Goal: Task Accomplishment & Management: Manage account settings

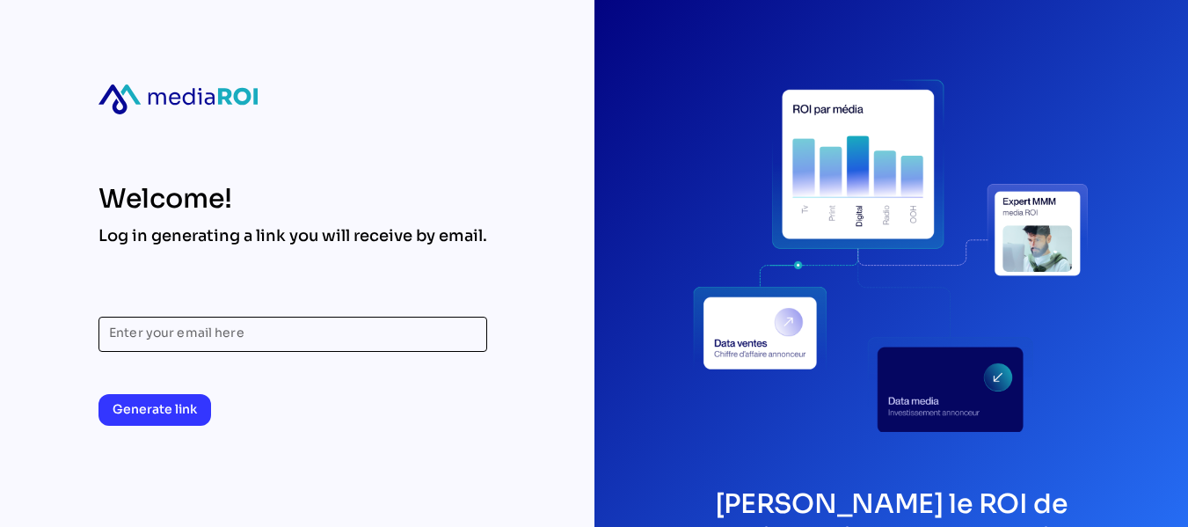
click at [276, 329] on input "Enter your email here" at bounding box center [292, 333] width 367 height 35
click at [207, 341] on input "Enter your email here" at bounding box center [292, 333] width 367 height 35
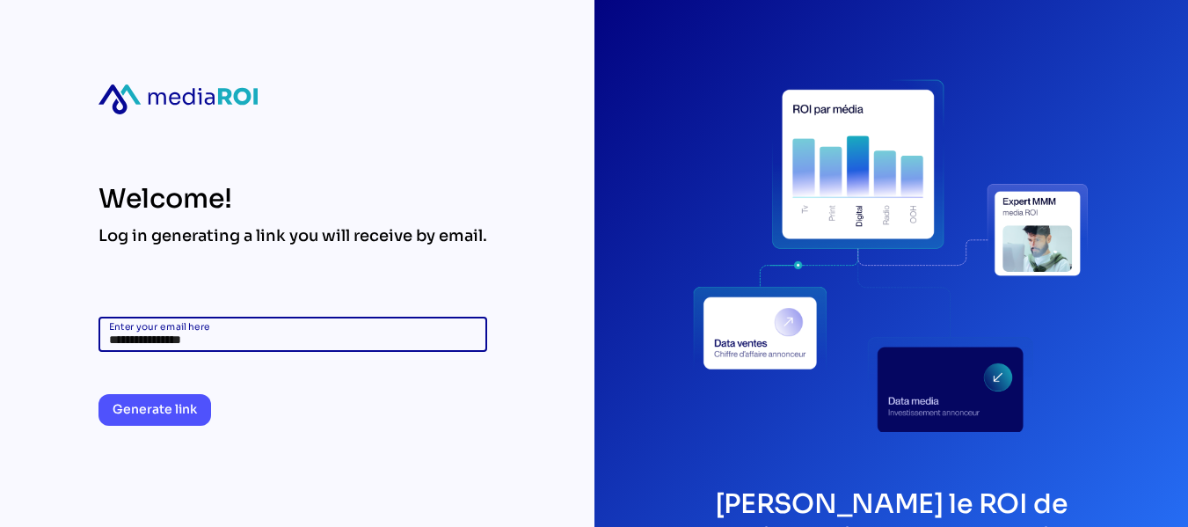
click at [168, 409] on span "Generate link" at bounding box center [155, 408] width 84 height 21
drag, startPoint x: 133, startPoint y: 338, endPoint x: 75, endPoint y: 337, distance: 58.0
click at [75, 337] on div "**********" at bounding box center [594, 263] width 1188 height 527
type input "**********"
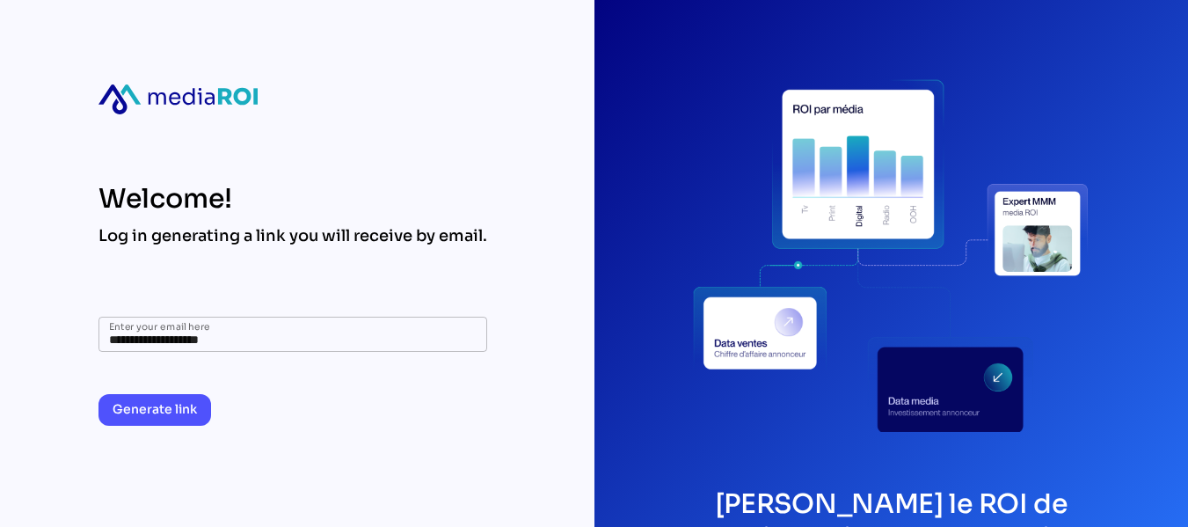
click at [142, 403] on span "Generate link" at bounding box center [155, 408] width 84 height 21
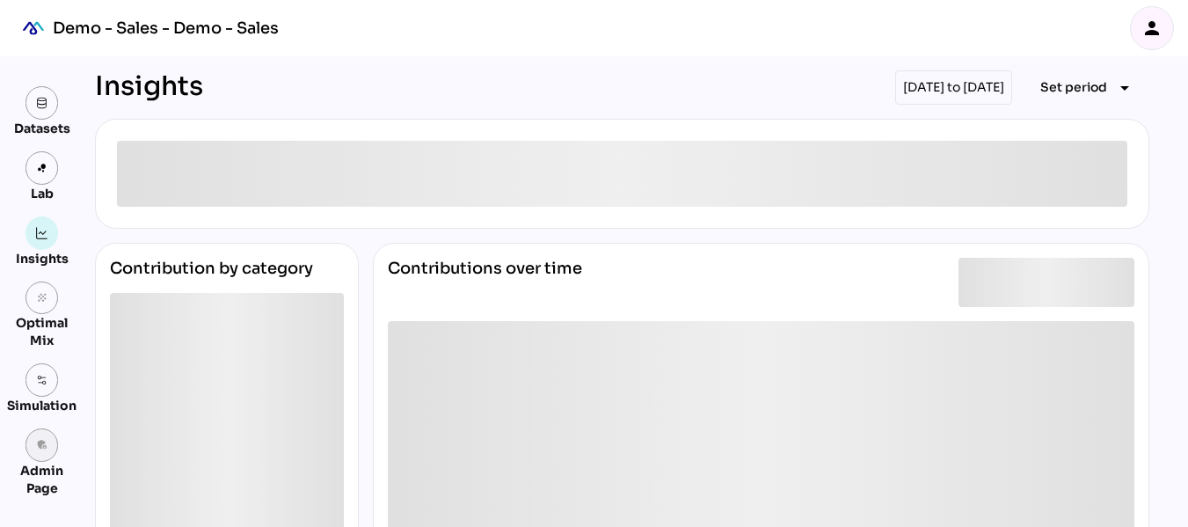
click at [49, 451] on link "admin_panel_settings" at bounding box center [41, 444] width 33 height 33
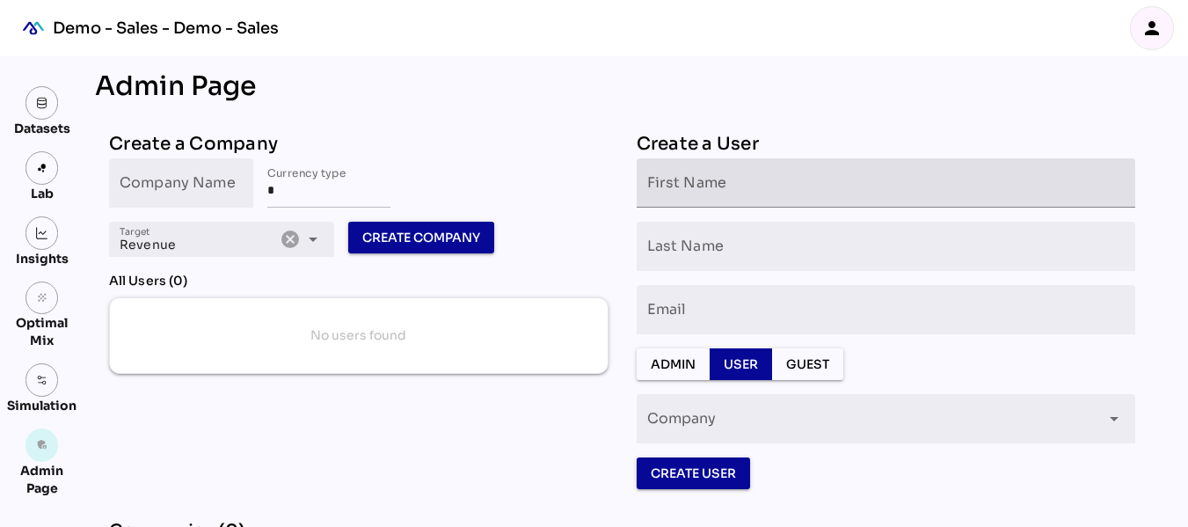
click at [673, 181] on input "First Name" at bounding box center [886, 182] width 478 height 49
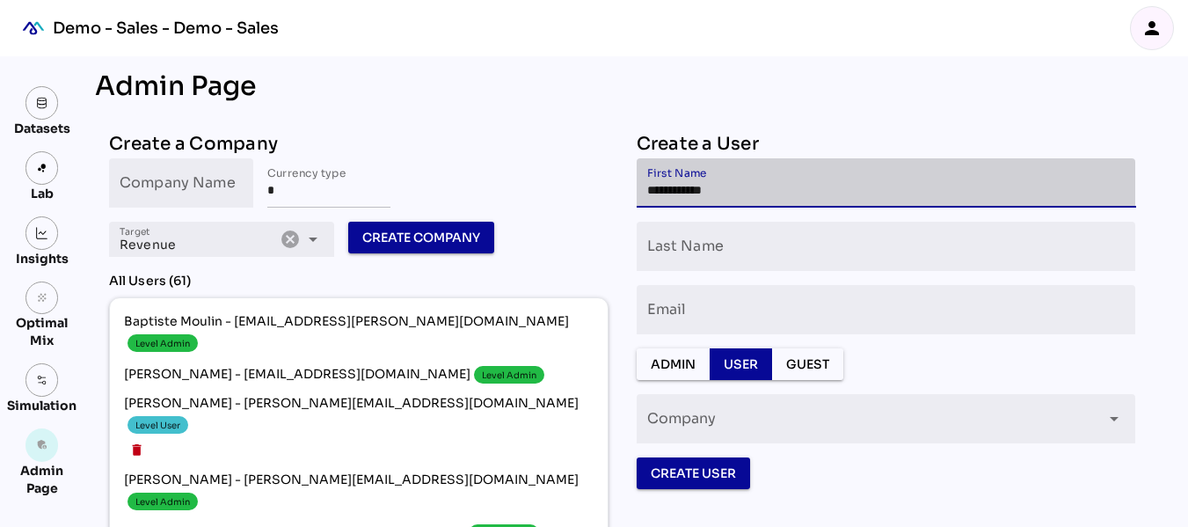
type input "**********"
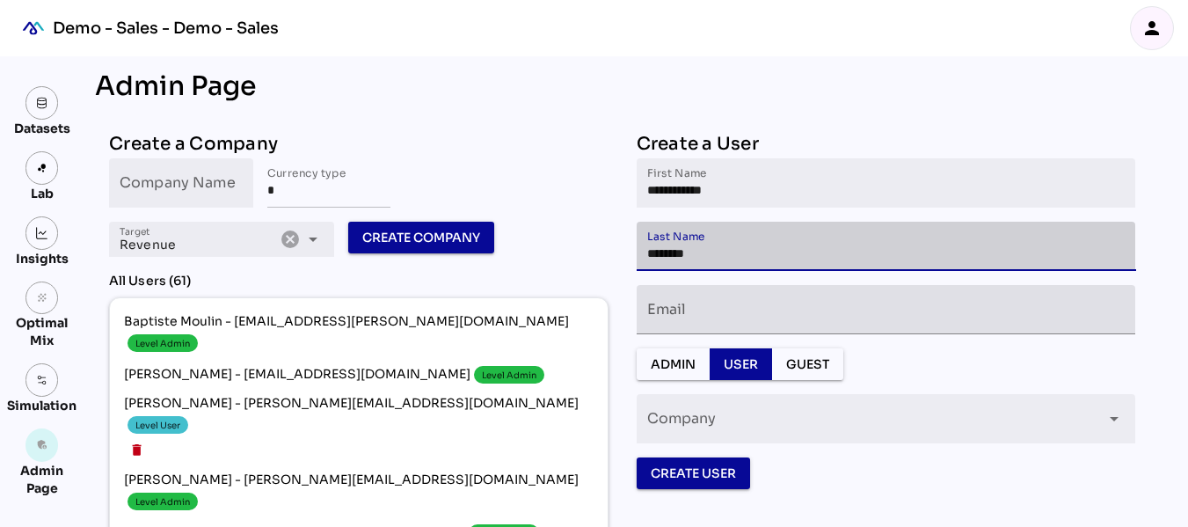
type input "********"
click at [749, 305] on input "Email" at bounding box center [886, 309] width 478 height 49
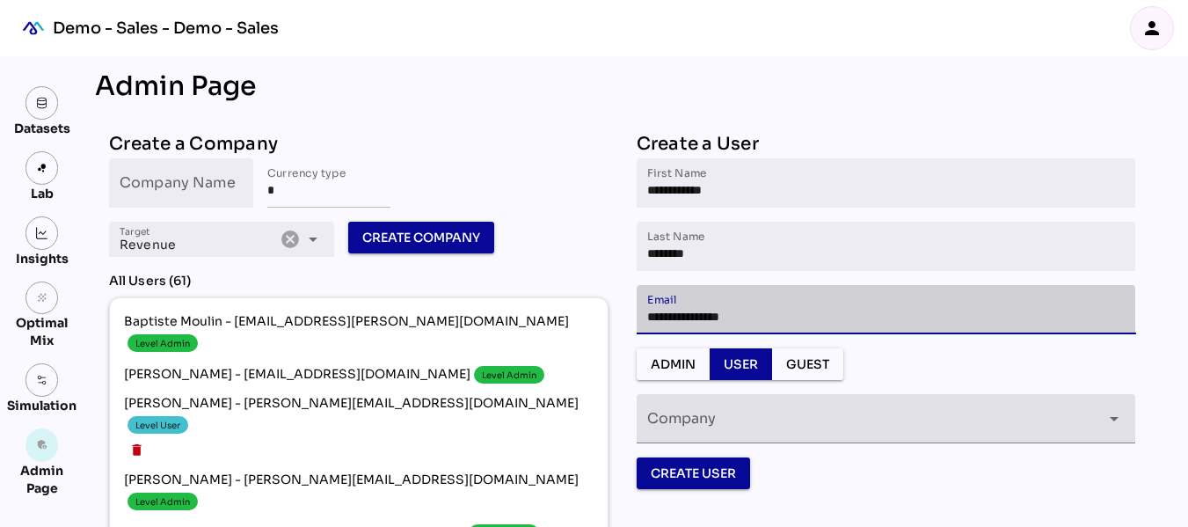
type input "**********"
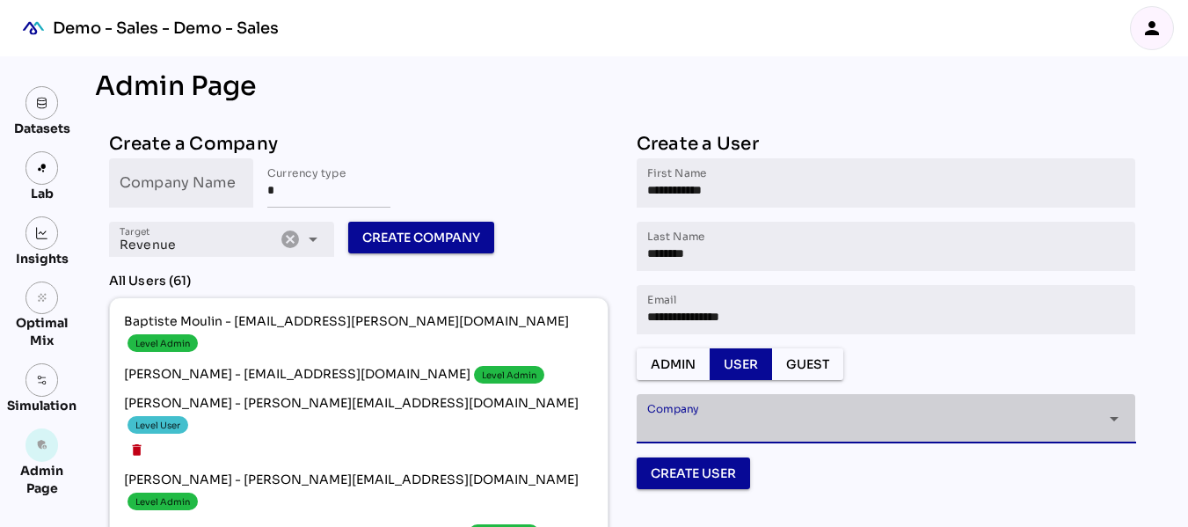
click at [971, 417] on div at bounding box center [870, 429] width 447 height 28
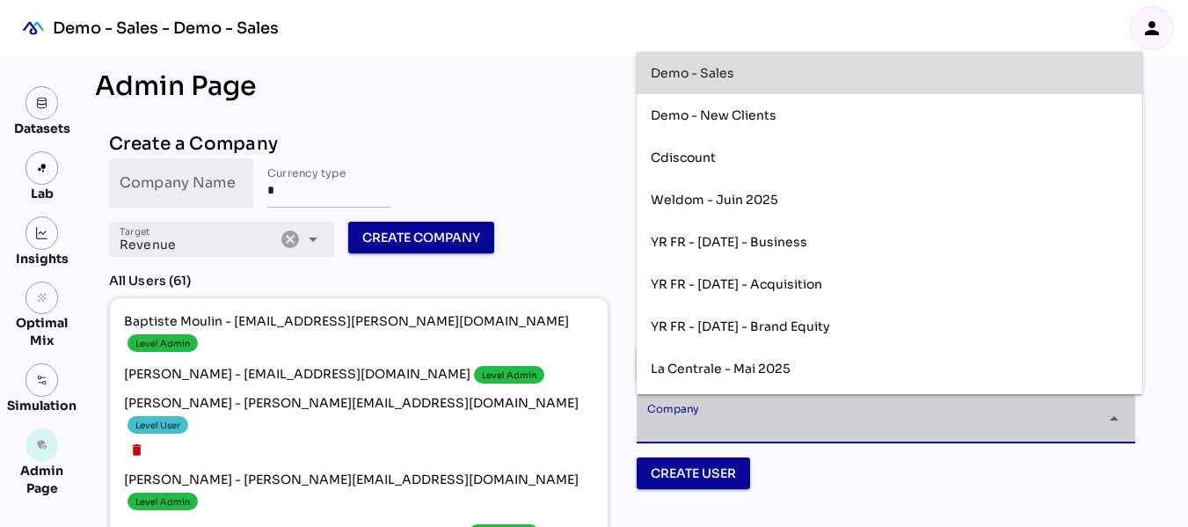
click at [790, 76] on div "Demo - Sales" at bounding box center [888, 73] width 477 height 15
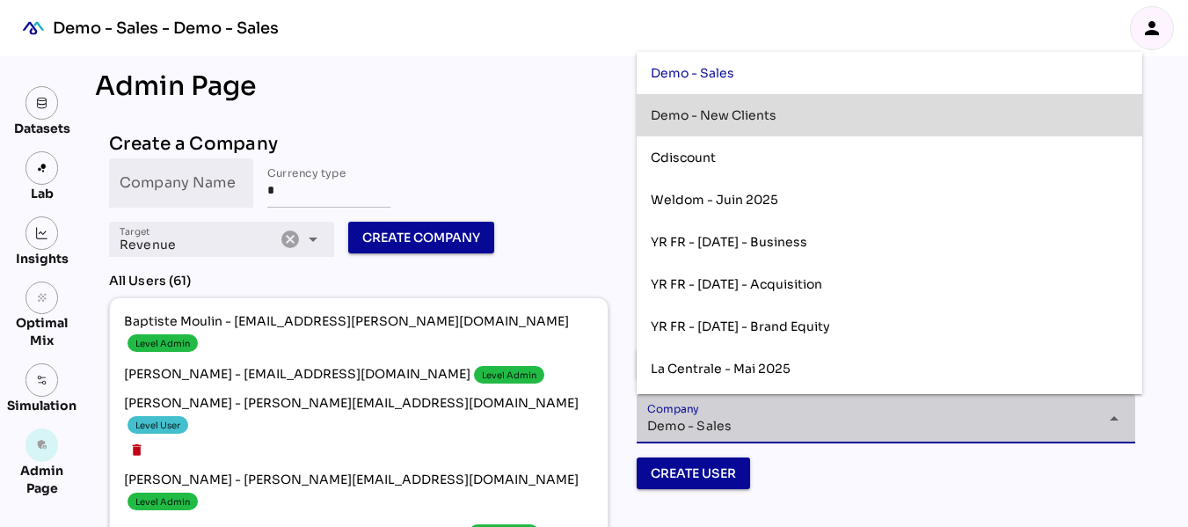
click at [787, 106] on div "Demo - New Clients" at bounding box center [888, 115] width 477 height 28
type input "**********"
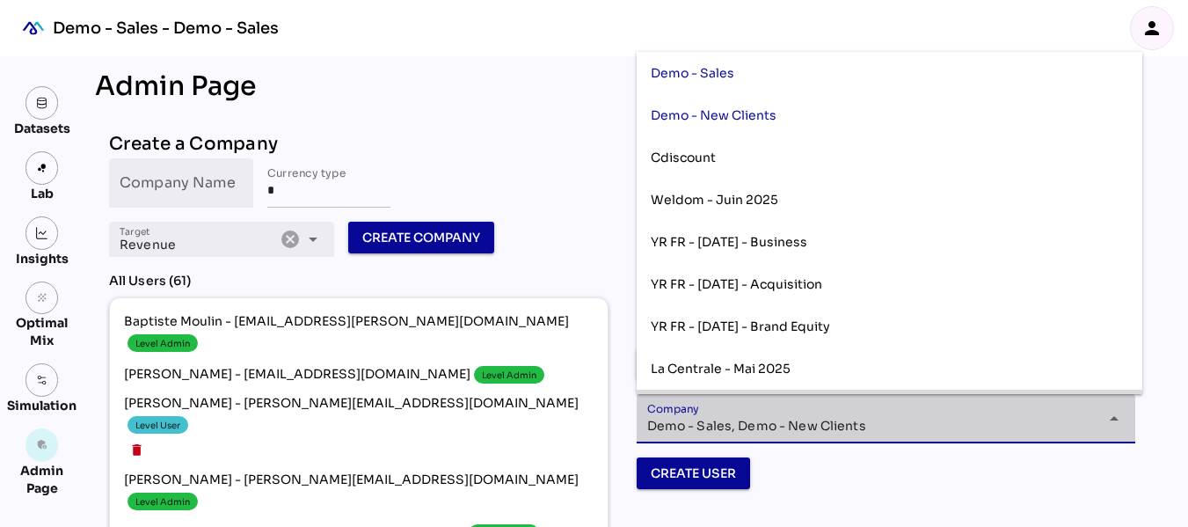
click at [894, 461] on div "Create User" at bounding box center [885, 473] width 499 height 32
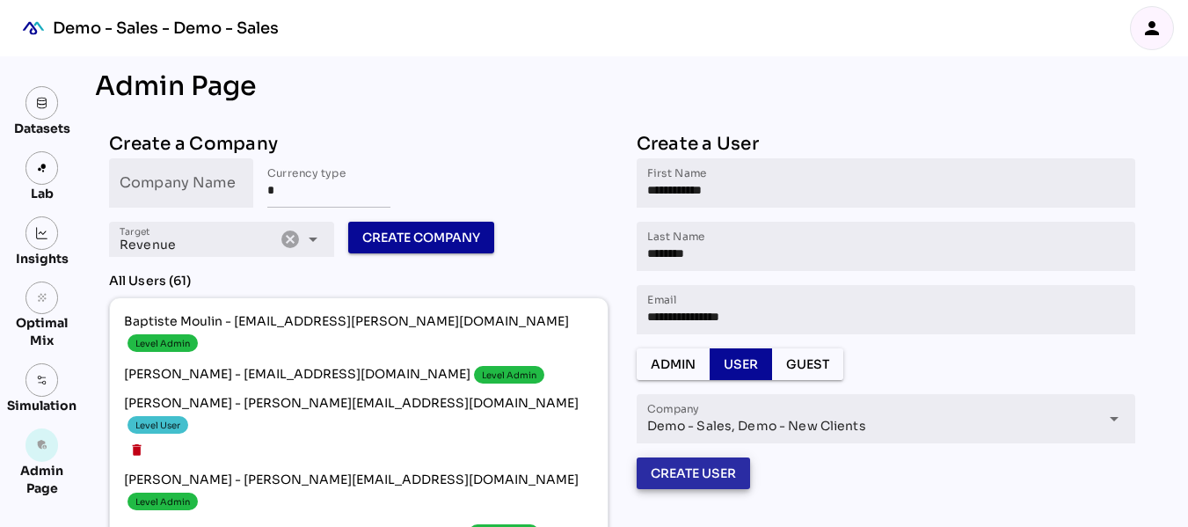
click at [729, 475] on span "Create User" at bounding box center [692, 472] width 85 height 21
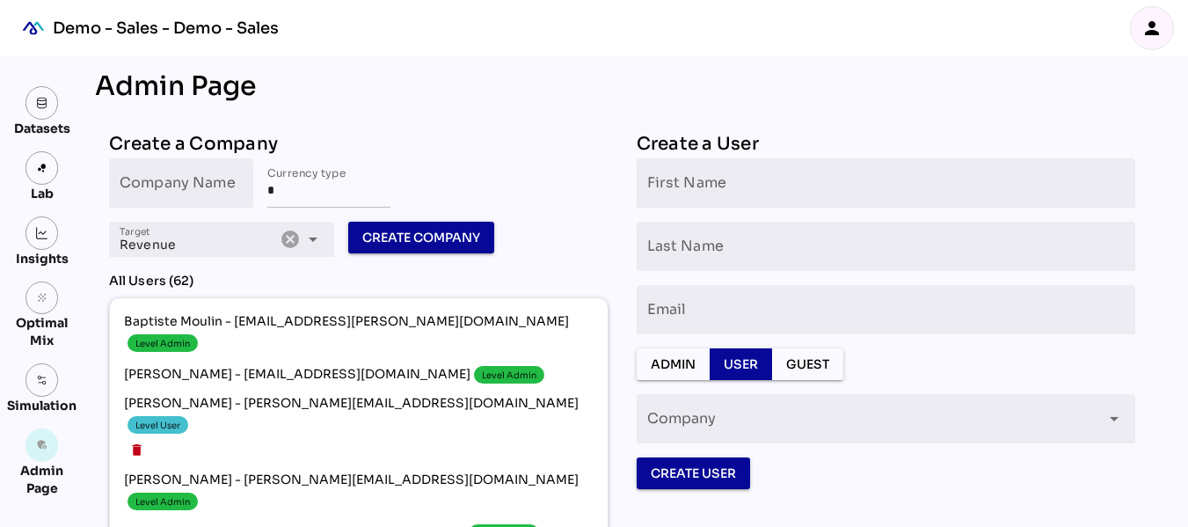
click at [1151, 26] on icon "person" at bounding box center [1151, 28] width 21 height 21
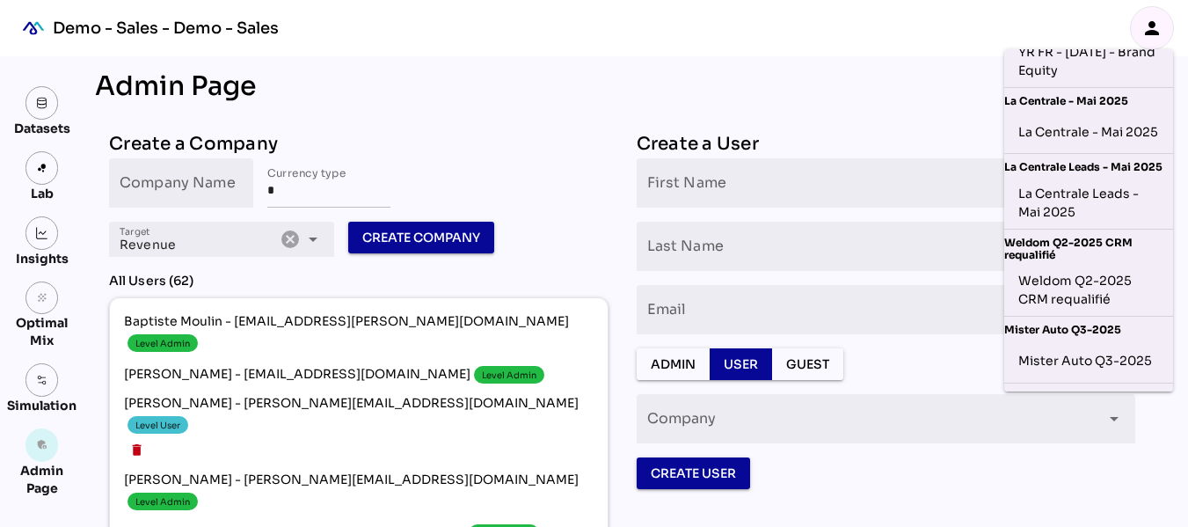
scroll to position [591, 13]
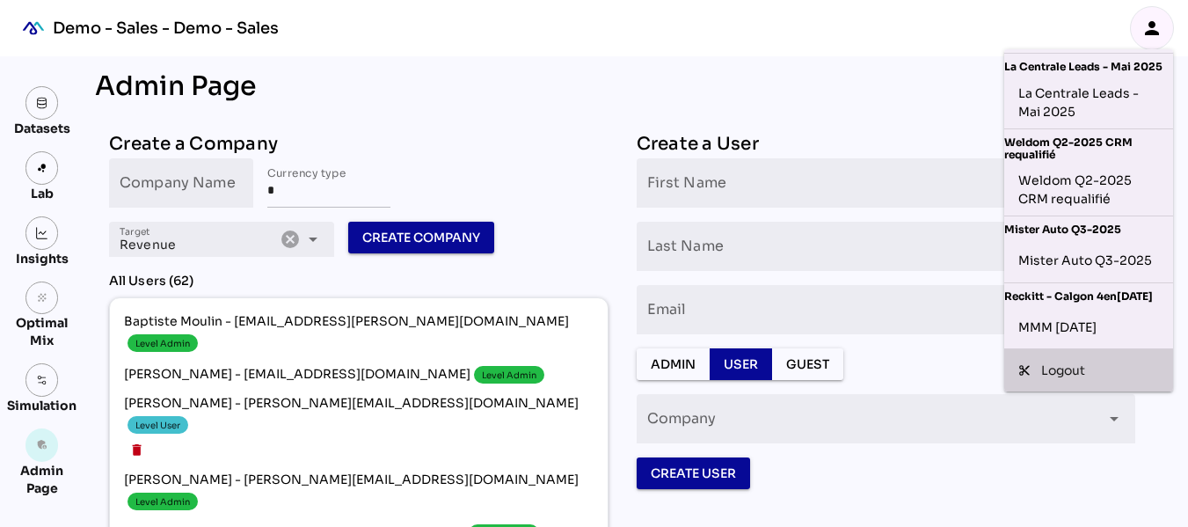
click at [1061, 361] on div "Logout" at bounding box center [1100, 370] width 118 height 18
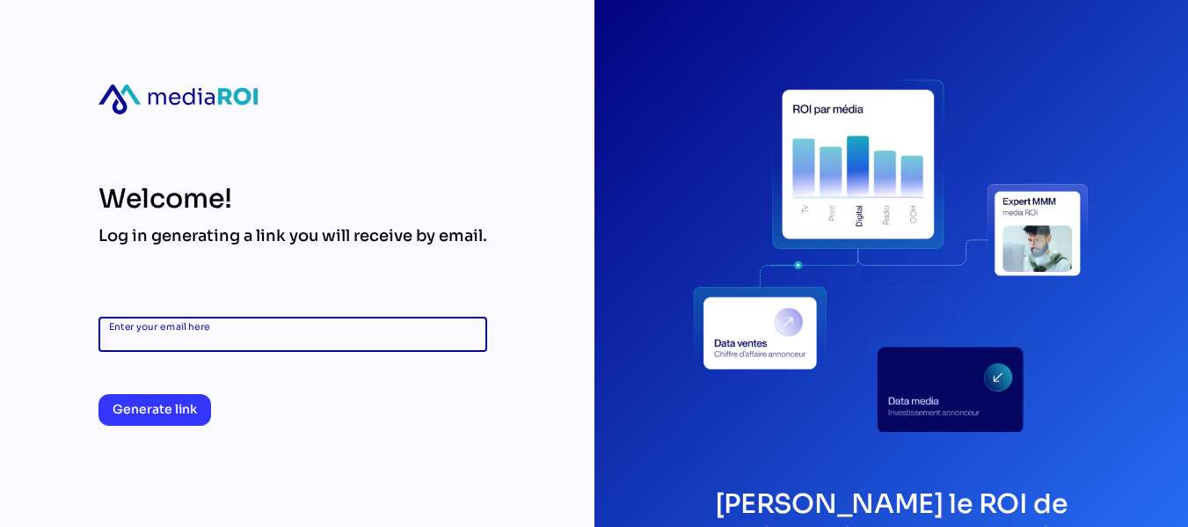
click at [239, 328] on input "Enter your email here" at bounding box center [292, 333] width 367 height 35
type input "**********"
click at [188, 407] on span "Generate link" at bounding box center [155, 408] width 84 height 21
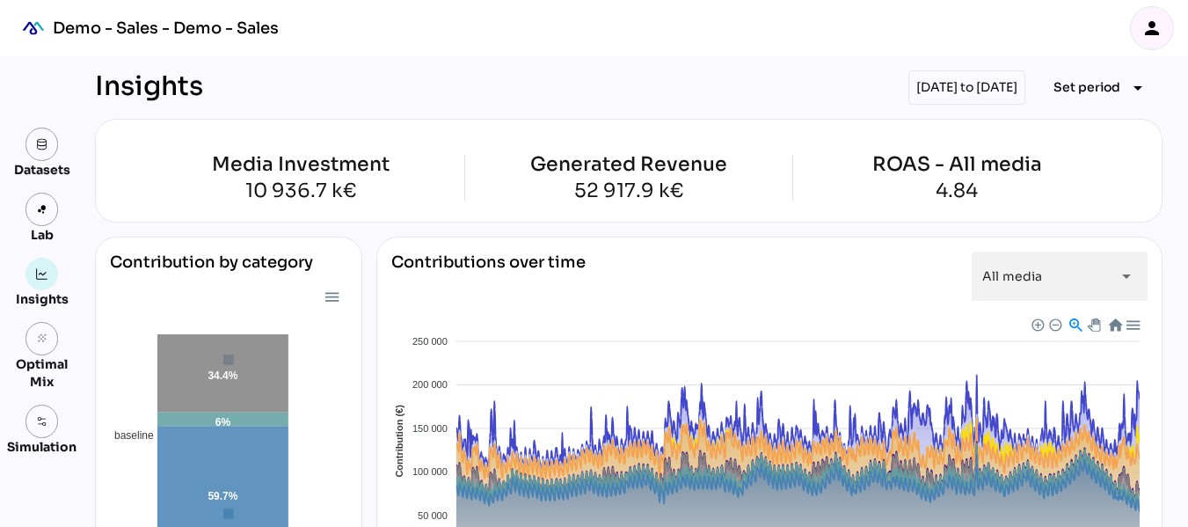
click at [1151, 34] on icon "person" at bounding box center [1151, 28] width 21 height 21
click at [47, 149] on img at bounding box center [42, 144] width 12 height 12
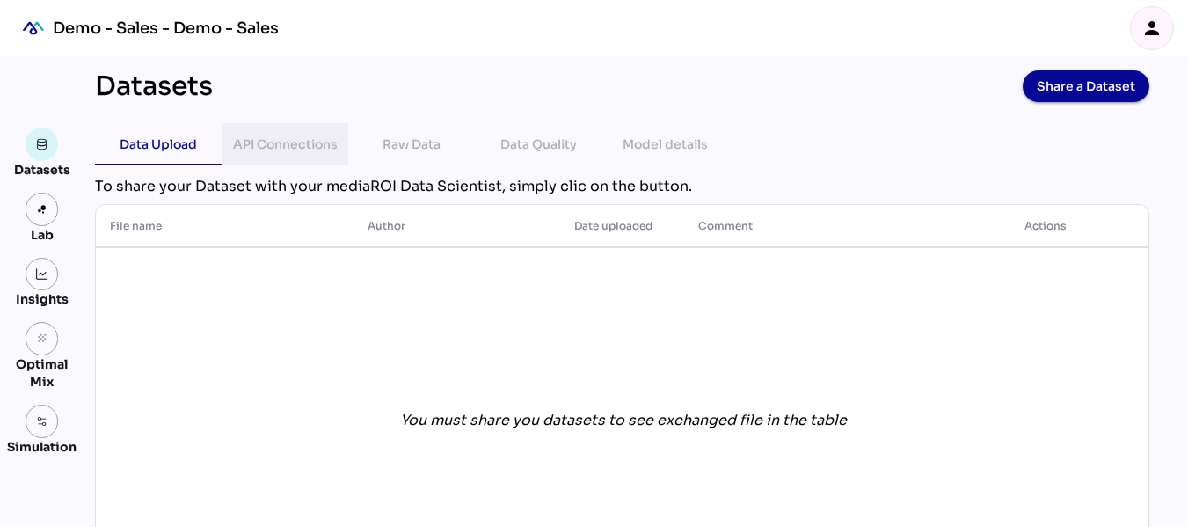
click at [310, 143] on div "API Connections" at bounding box center [285, 144] width 105 height 21
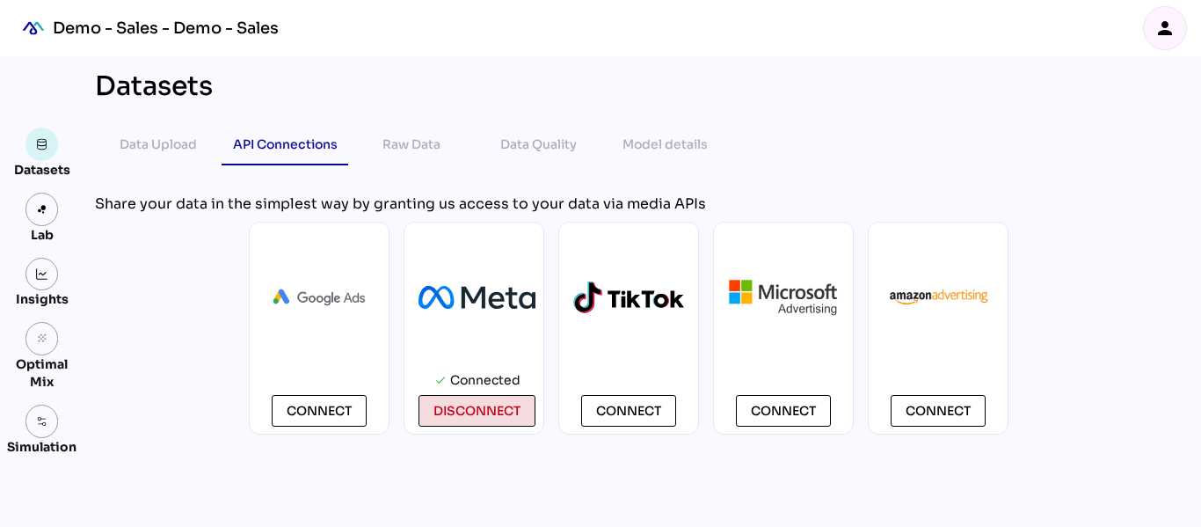
click at [505, 407] on span "disconnect" at bounding box center [476, 410] width 87 height 21
click at [463, 409] on span "disconnect" at bounding box center [476, 410] width 87 height 21
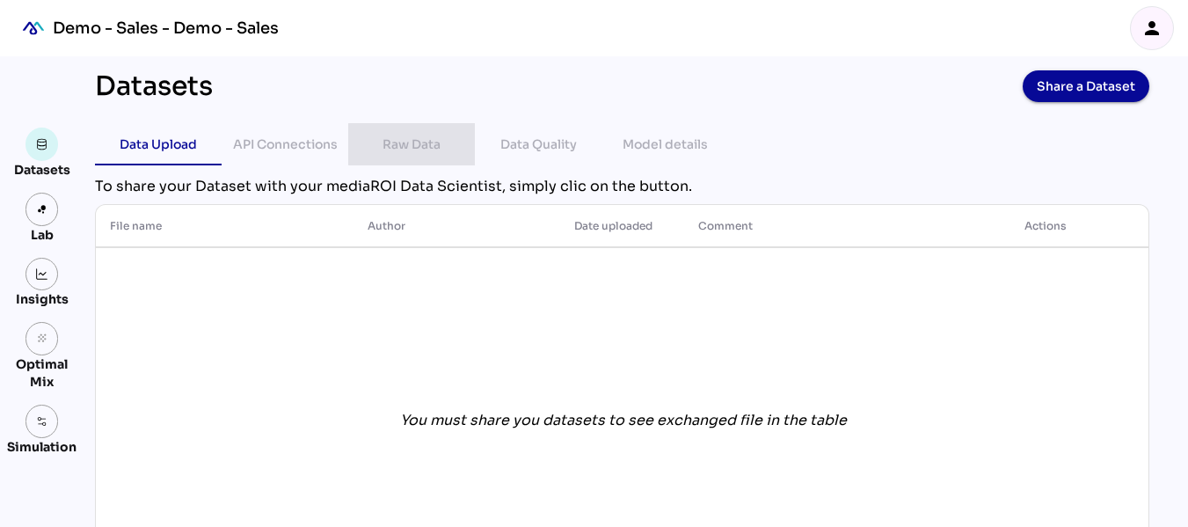
click at [413, 138] on div "Raw Data" at bounding box center [411, 144] width 58 height 21
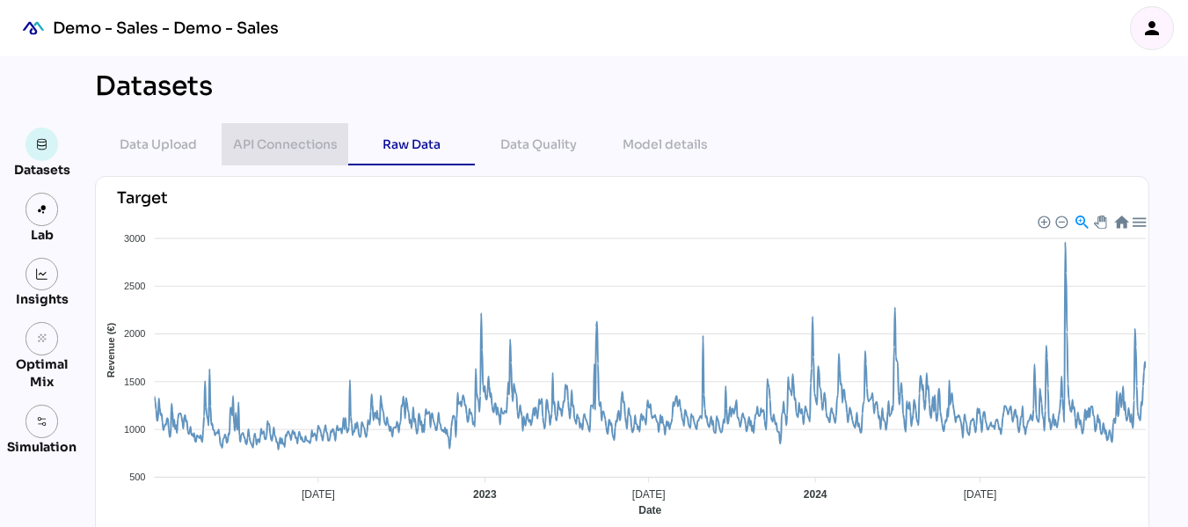
click at [318, 142] on div "API Connections" at bounding box center [285, 144] width 105 height 21
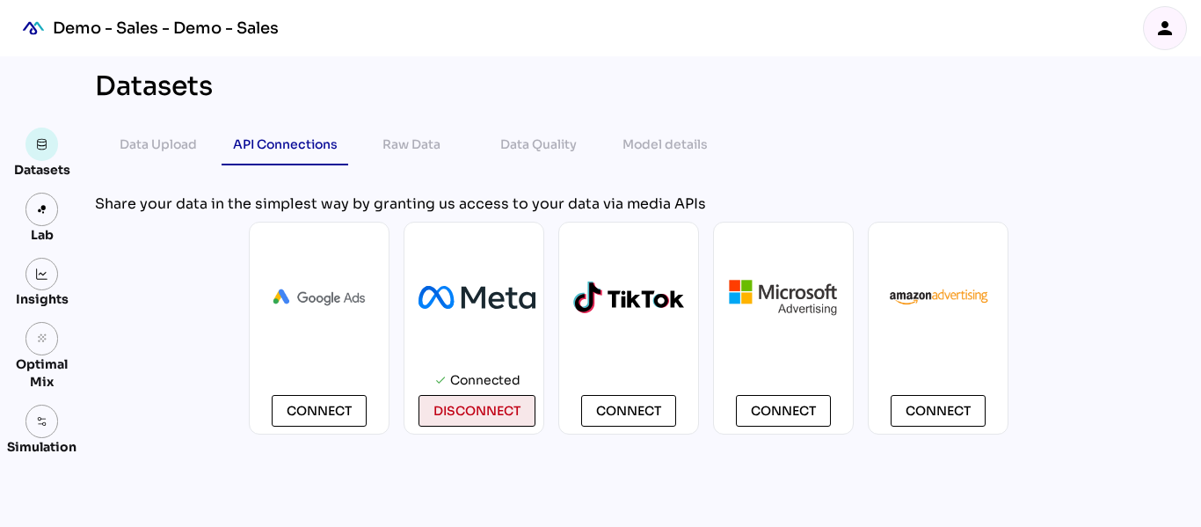
click at [498, 404] on span "disconnect" at bounding box center [476, 410] width 87 height 21
click at [456, 382] on div "Connected" at bounding box center [485, 380] width 70 height 30
click at [441, 411] on span "disconnect" at bounding box center [476, 410] width 87 height 21
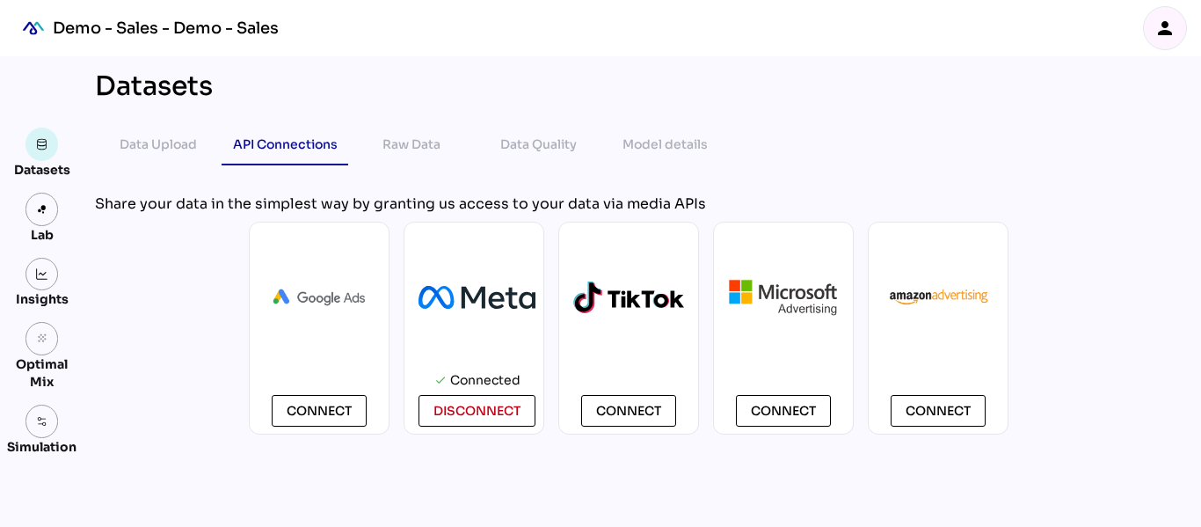
click at [1168, 33] on icon "person" at bounding box center [1164, 28] width 21 height 21
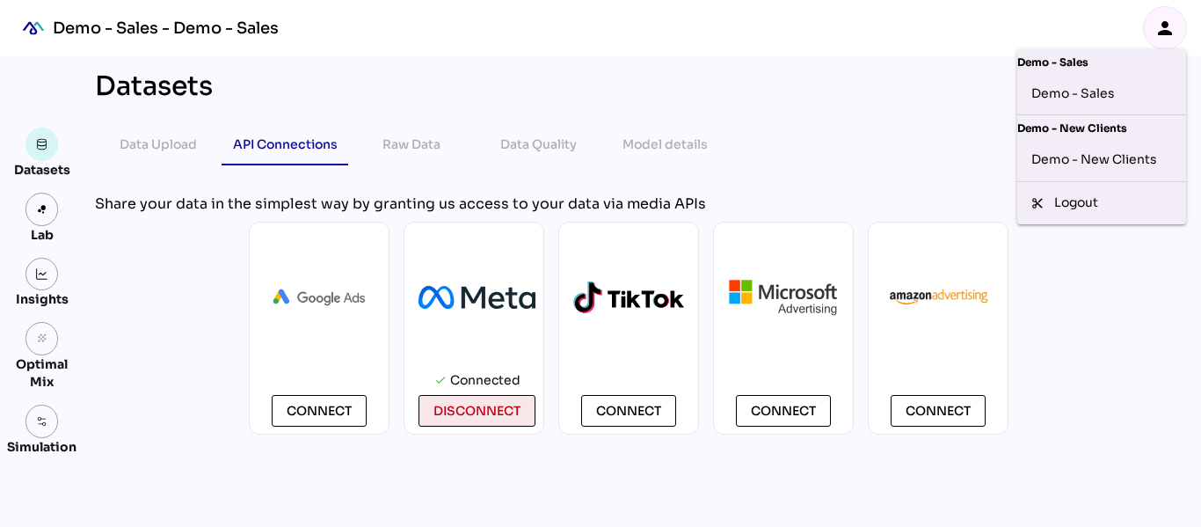
click at [525, 413] on button "disconnect" at bounding box center [476, 411] width 117 height 32
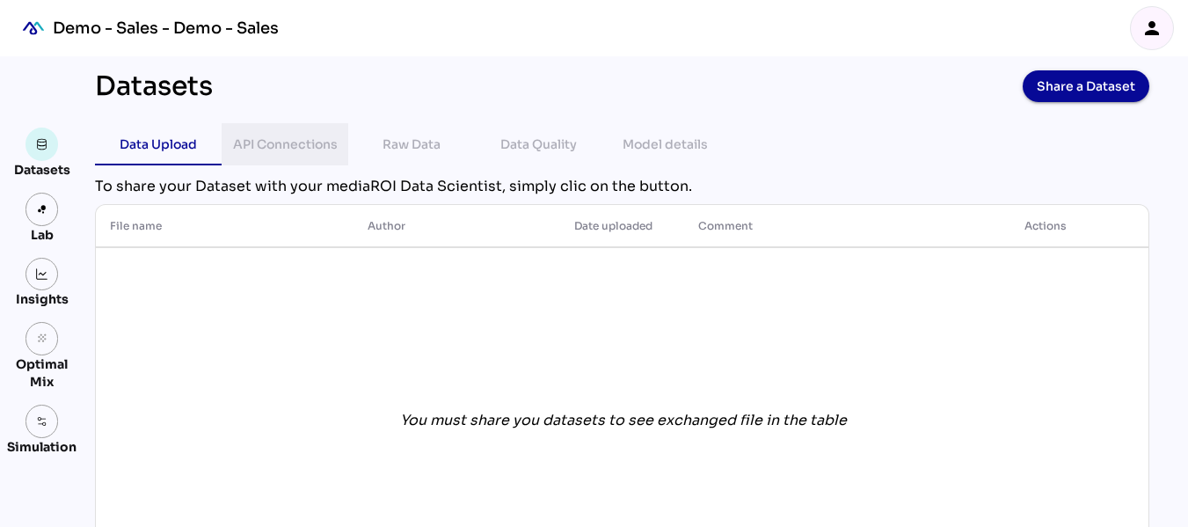
click at [297, 142] on div "API Connections" at bounding box center [285, 144] width 105 height 21
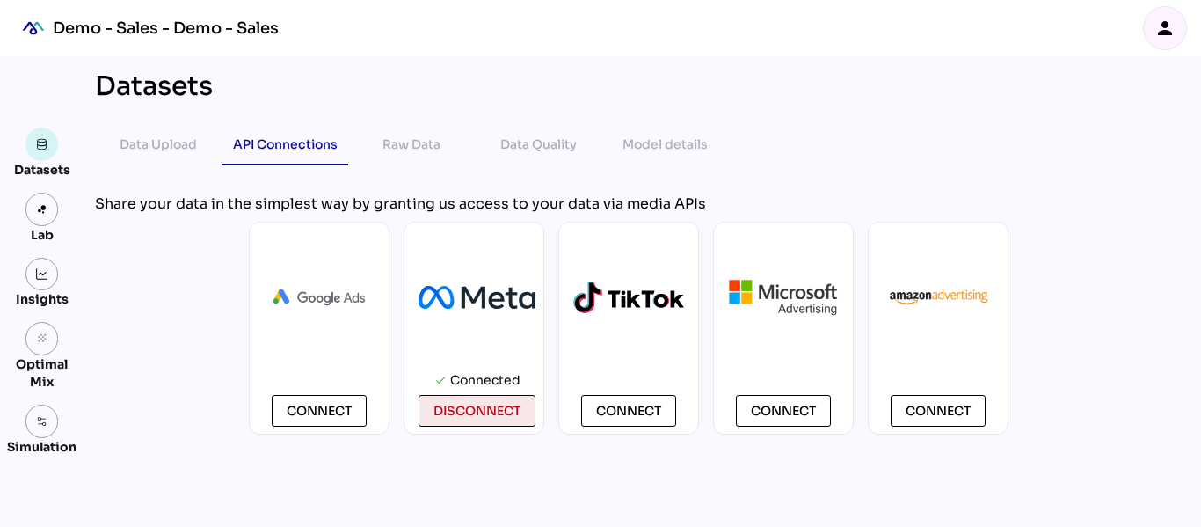
click at [461, 410] on span "disconnect" at bounding box center [476, 410] width 87 height 21
click at [1153, 33] on div "person" at bounding box center [1165, 28] width 42 height 42
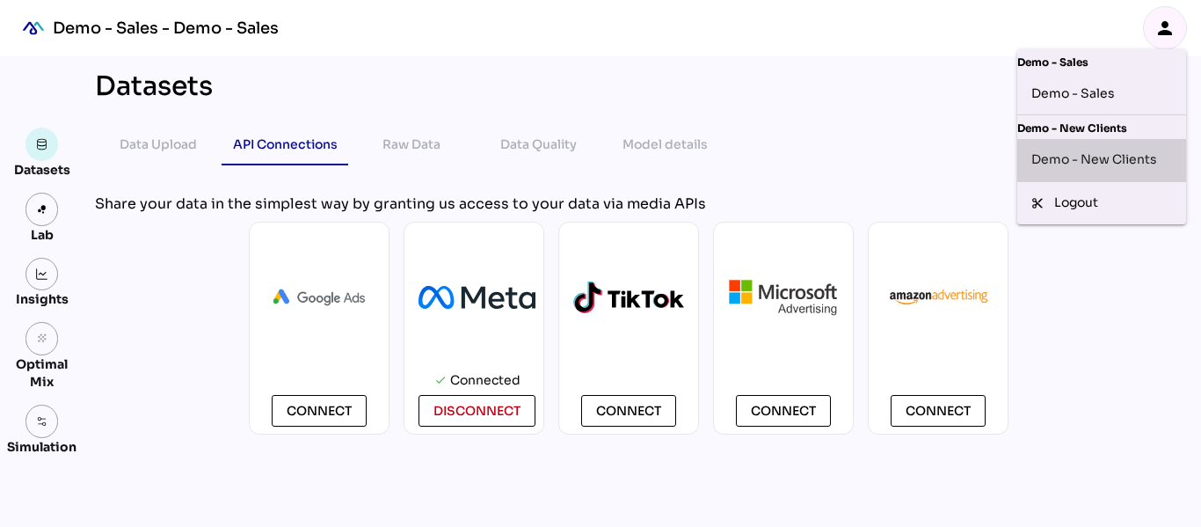
click at [1099, 160] on div "Demo - New Clients" at bounding box center [1101, 160] width 141 height 28
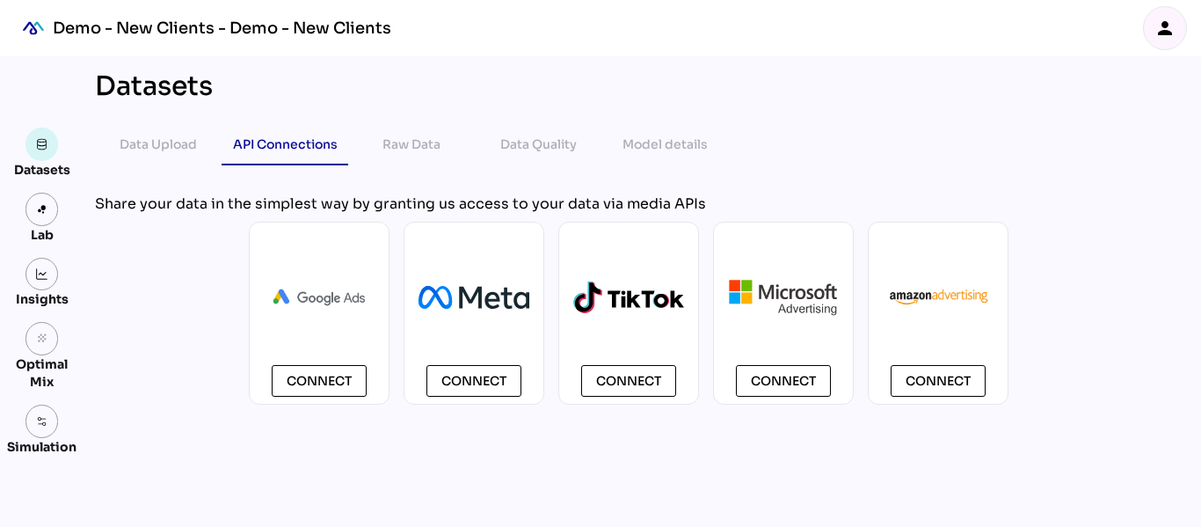
click at [1161, 36] on icon "person" at bounding box center [1164, 28] width 21 height 21
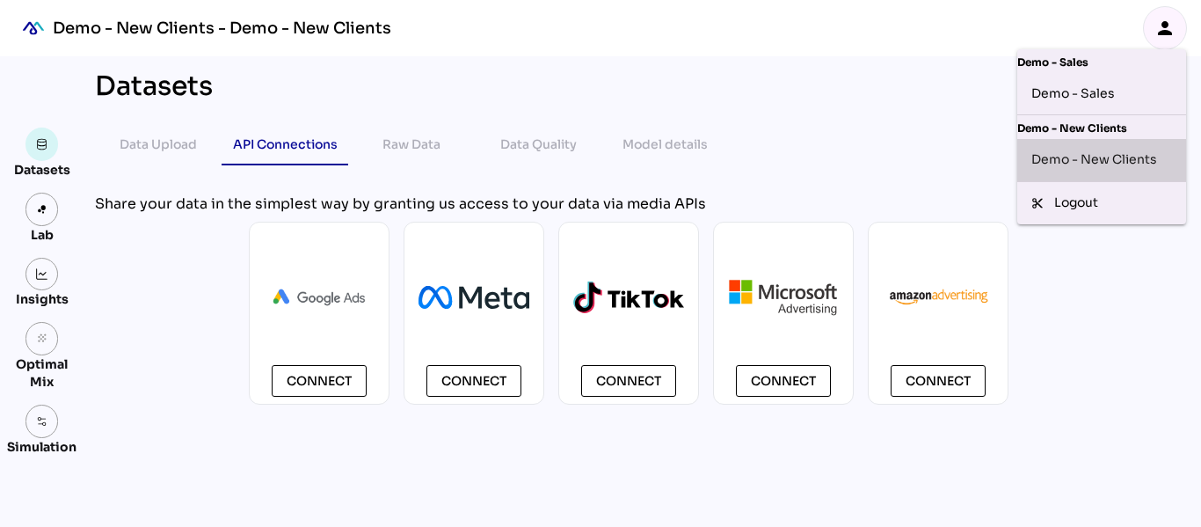
click at [1123, 152] on div "Demo - New Clients" at bounding box center [1101, 160] width 141 height 28
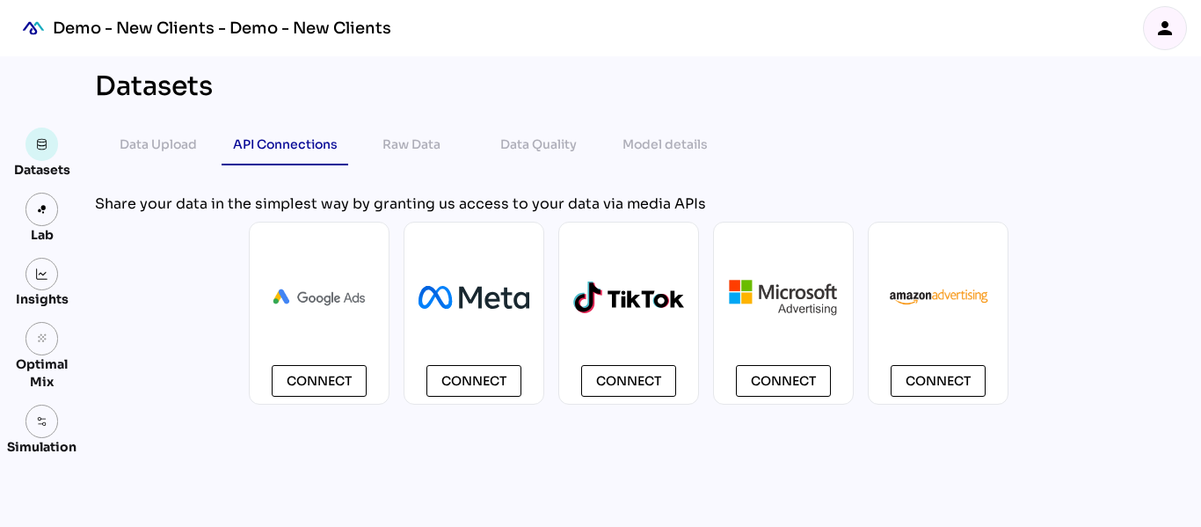
click at [1159, 42] on div "person" at bounding box center [1165, 28] width 42 height 42
click at [47, 269] on img at bounding box center [42, 274] width 12 height 12
click at [46, 279] on img at bounding box center [42, 274] width 12 height 12
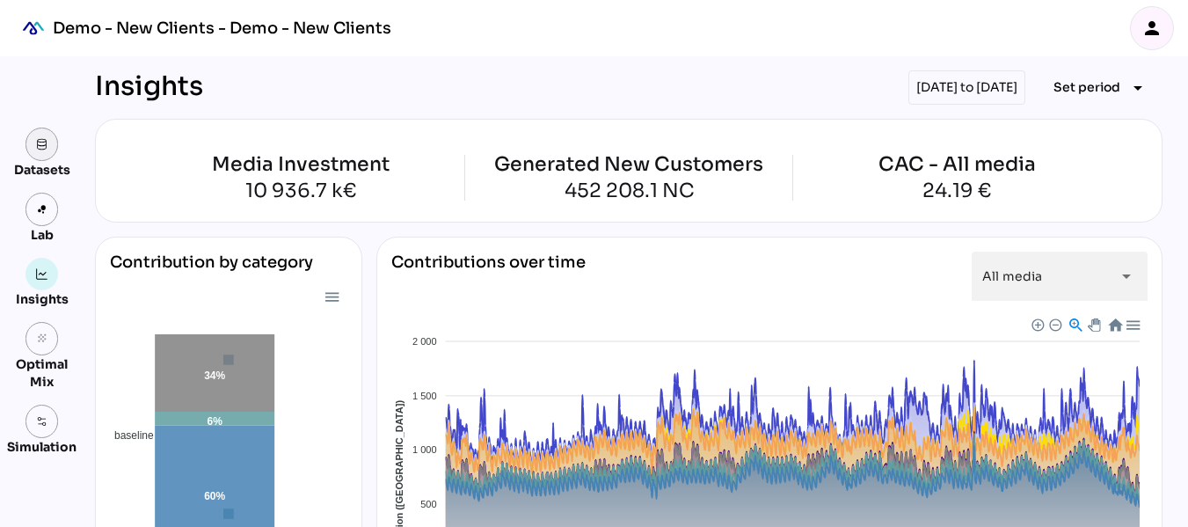
click at [44, 153] on link at bounding box center [41, 143] width 33 height 33
click at [1158, 29] on icon "person" at bounding box center [1151, 28] width 21 height 21
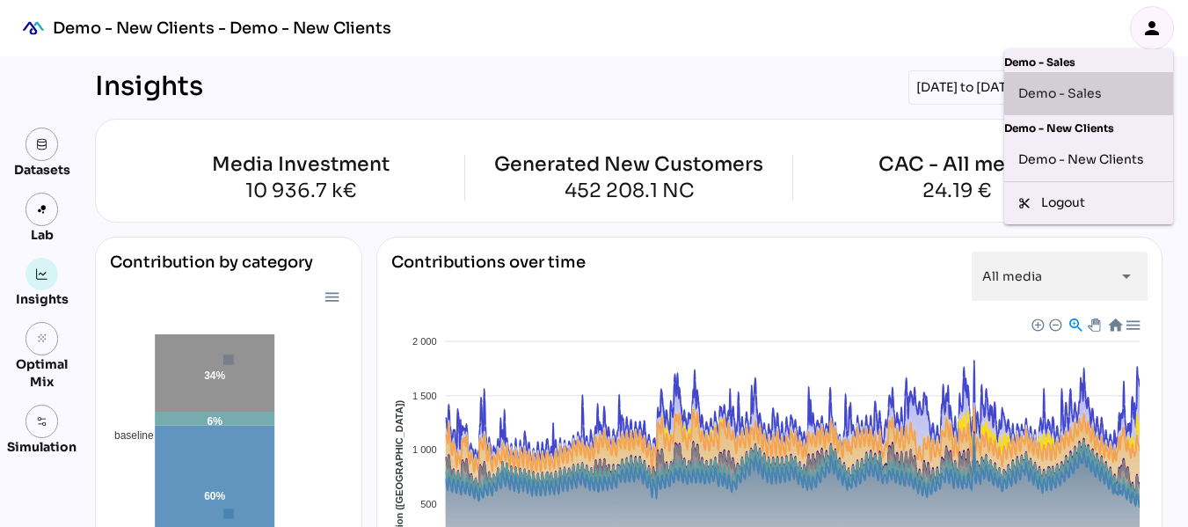
click at [1080, 97] on div "Demo - Sales" at bounding box center [1088, 93] width 141 height 28
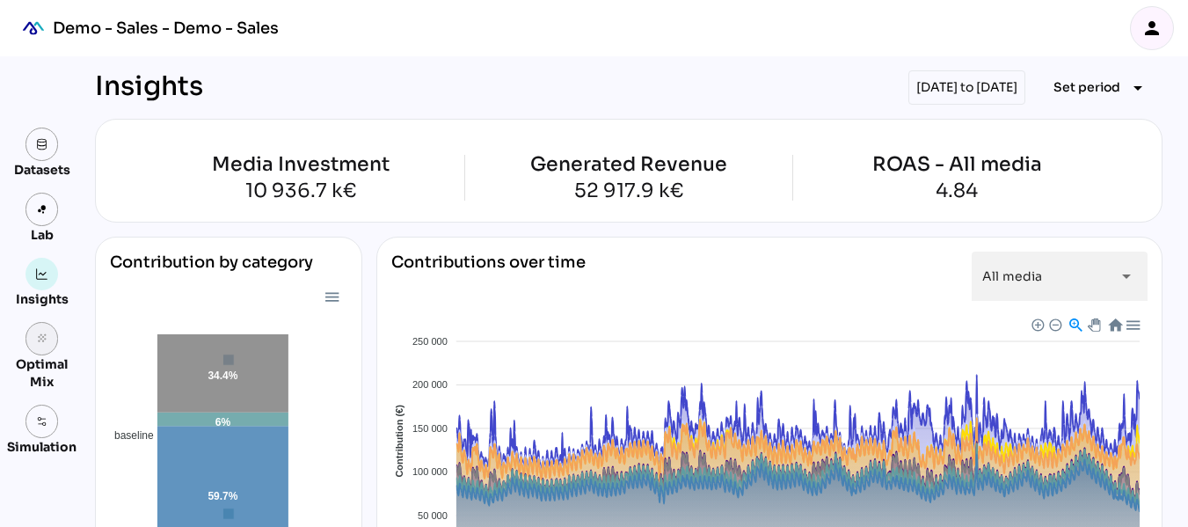
click at [39, 331] on link "grain" at bounding box center [41, 338] width 33 height 33
click at [1151, 47] on div "person" at bounding box center [1151, 28] width 42 height 42
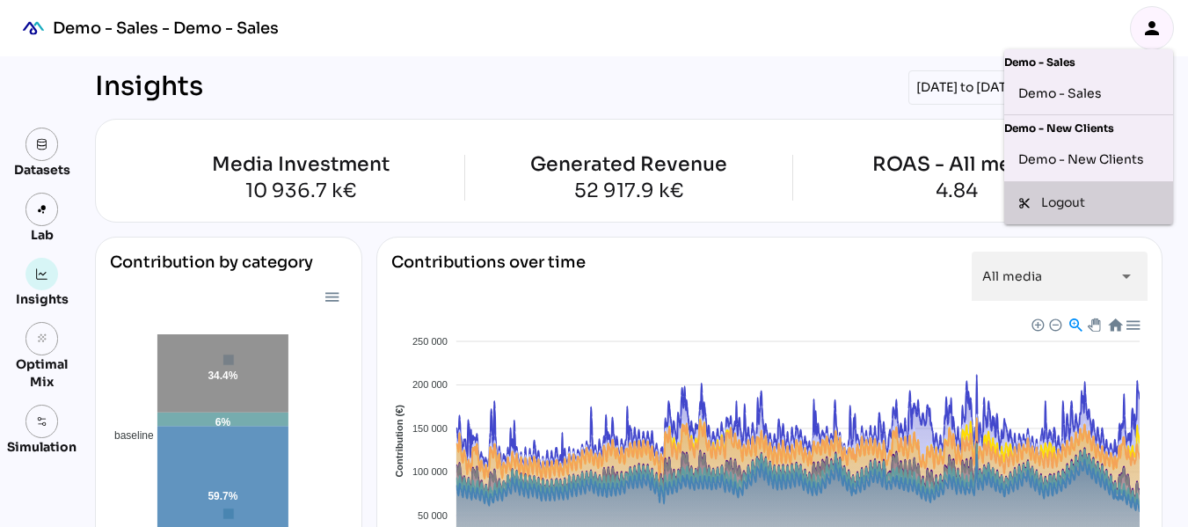
click at [1092, 204] on div "Logout" at bounding box center [1100, 202] width 118 height 18
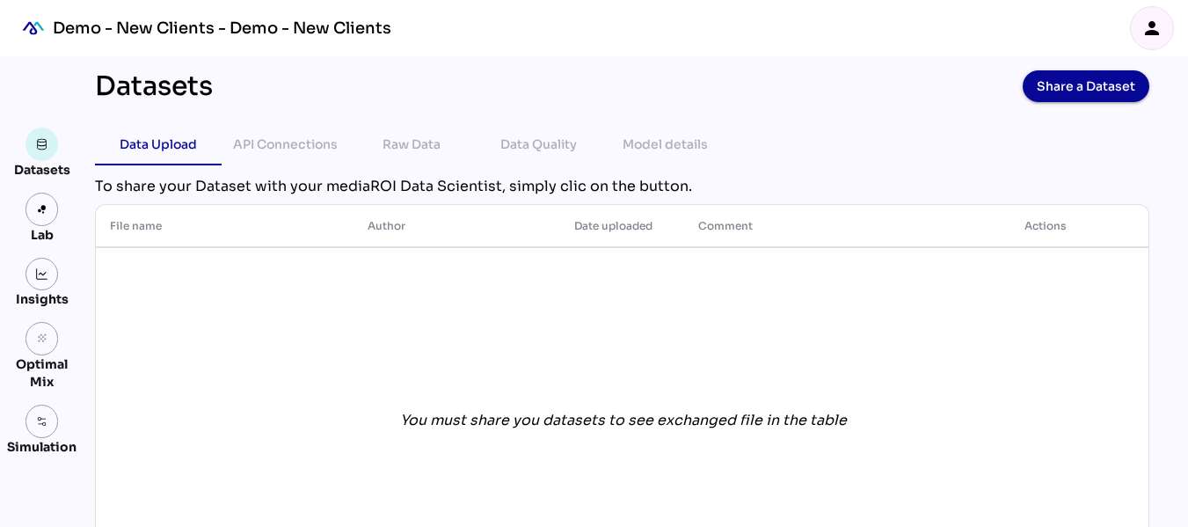
click at [49, 279] on link at bounding box center [41, 274] width 33 height 33
click at [46, 336] on icon "grain" at bounding box center [42, 338] width 12 height 12
click at [331, 138] on div "API Connections" at bounding box center [285, 144] width 105 height 21
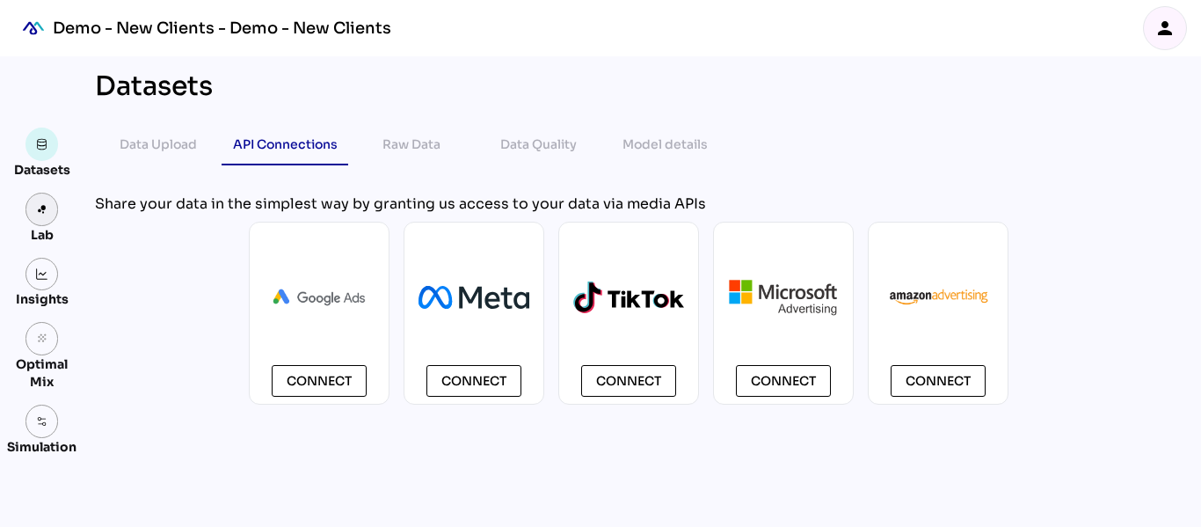
click at [45, 217] on link at bounding box center [41, 209] width 33 height 33
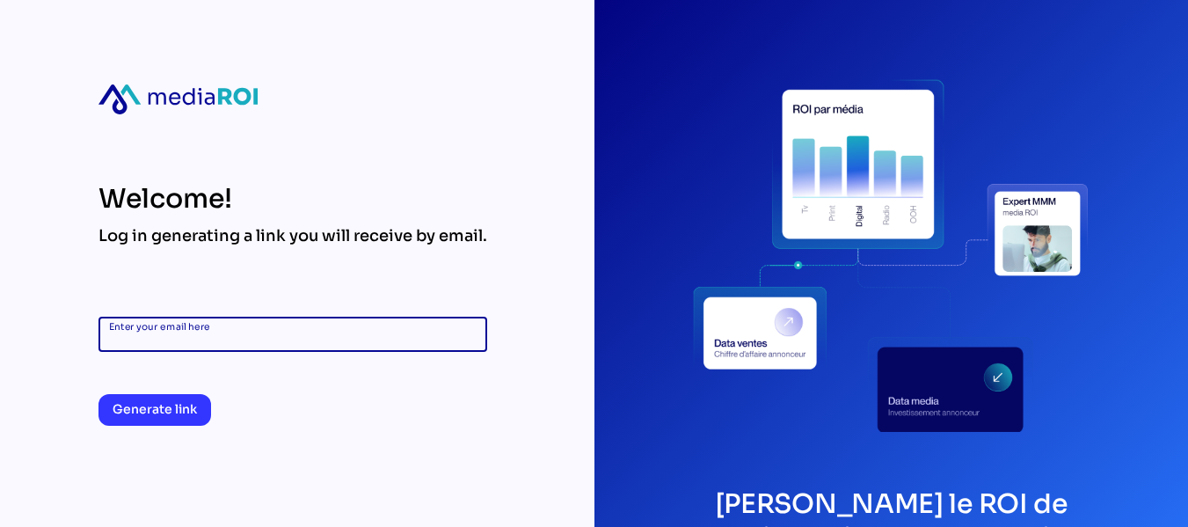
click at [301, 338] on input "Enter your email here" at bounding box center [292, 333] width 367 height 35
type input "********"
